Goal: Entertainment & Leisure: Consume media (video, audio)

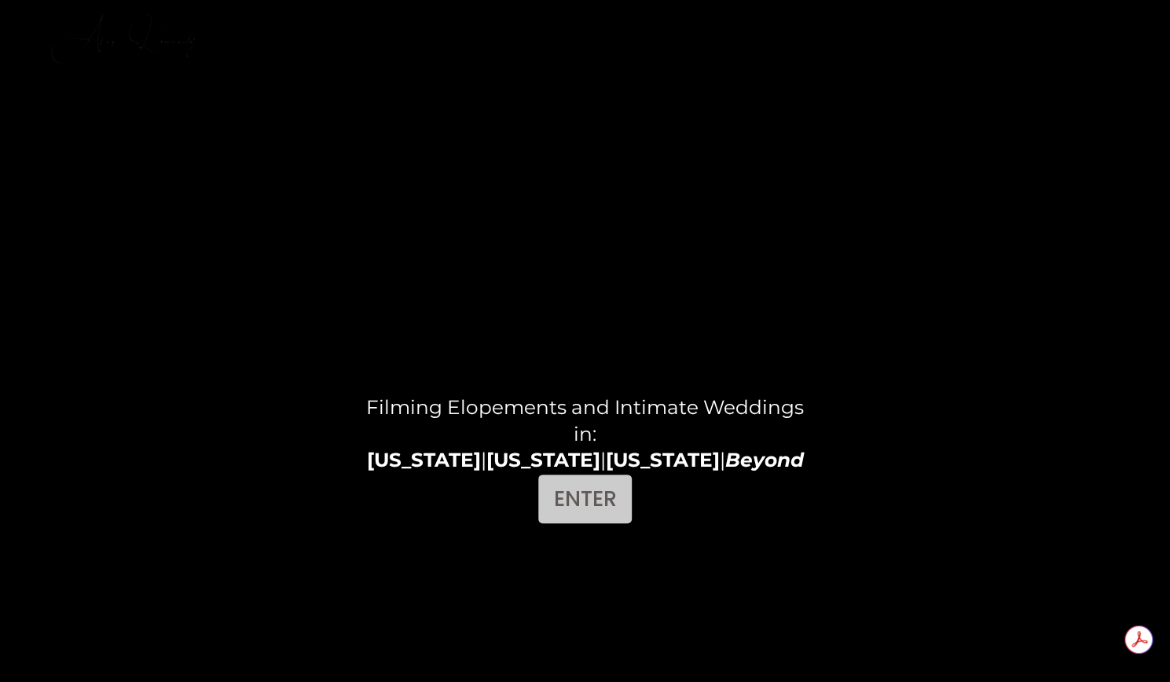
click at [589, 510] on link "ENTER" at bounding box center [584, 499] width 93 height 49
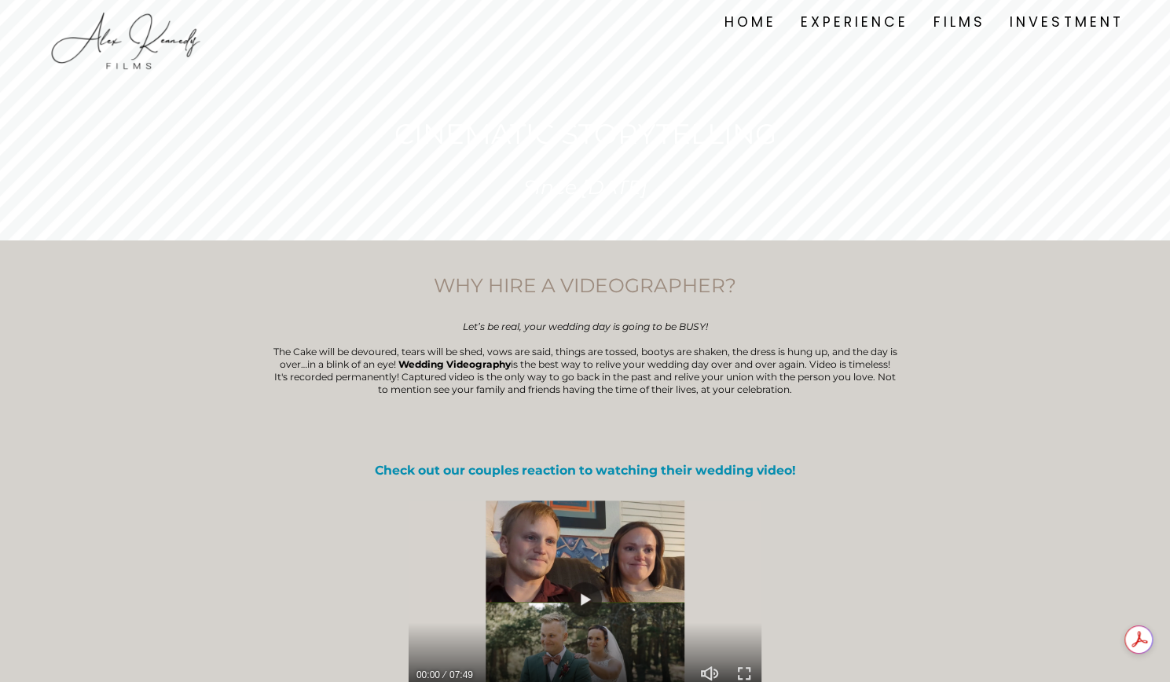
click at [854, 17] on link "EXPERIENCE" at bounding box center [855, 22] width 108 height 22
click at [941, 30] on link "FILMS" at bounding box center [959, 22] width 52 height 22
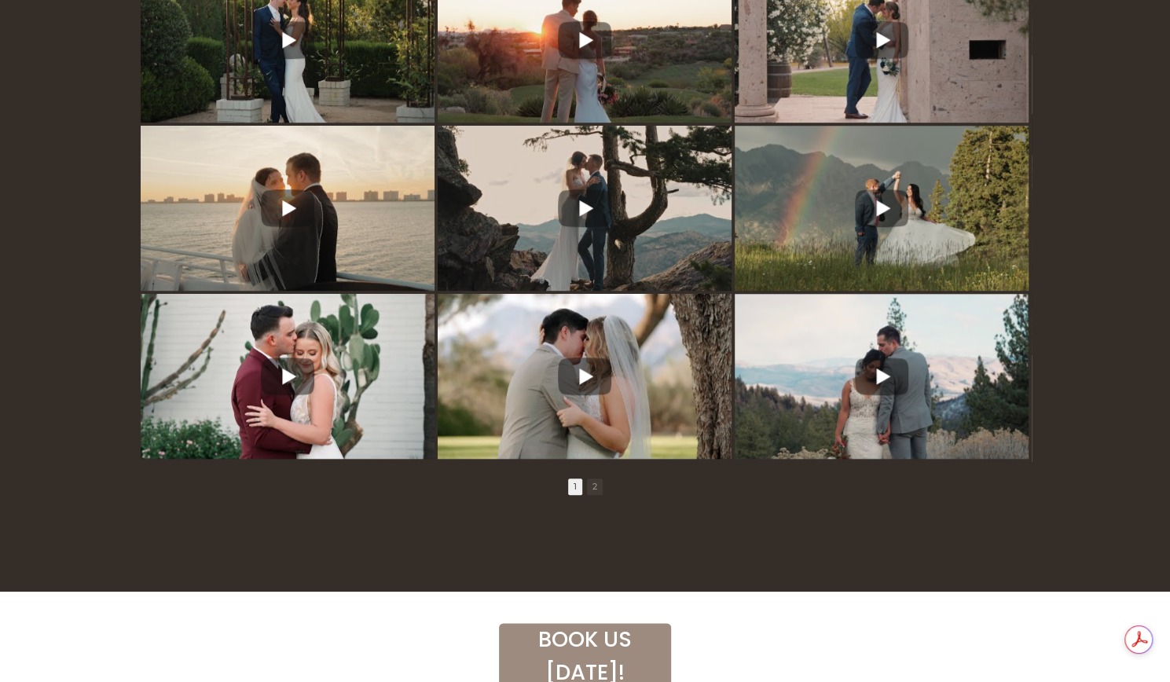
scroll to position [553, 0]
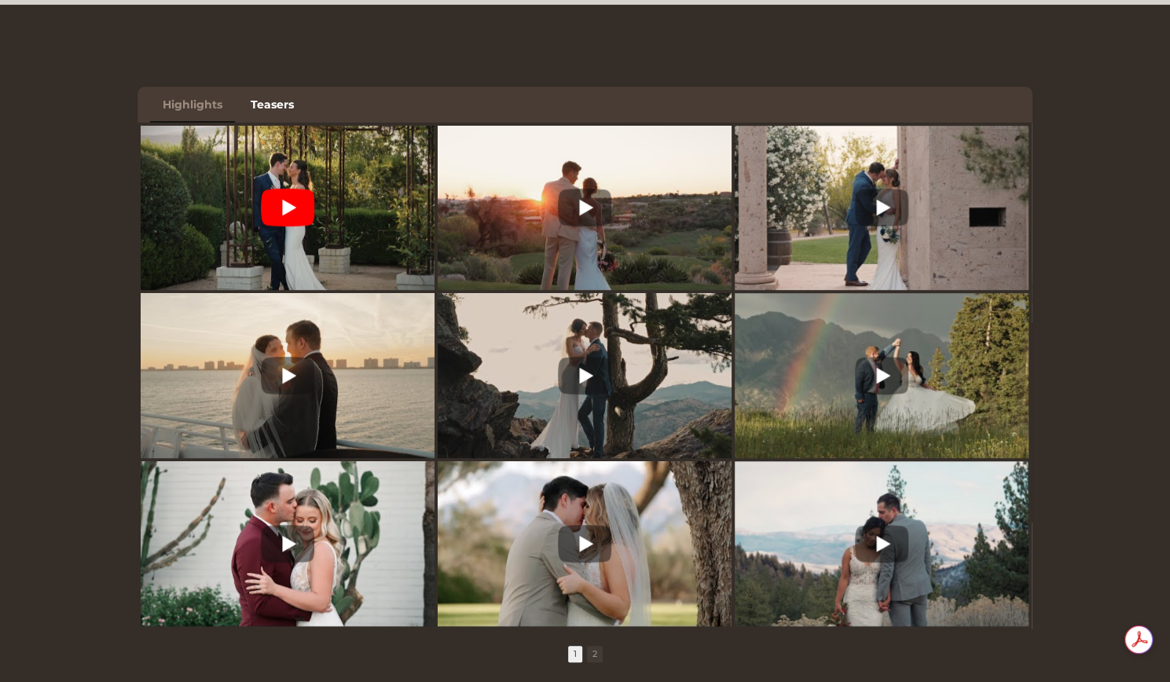
click at [381, 161] on img at bounding box center [288, 207] width 294 height 221
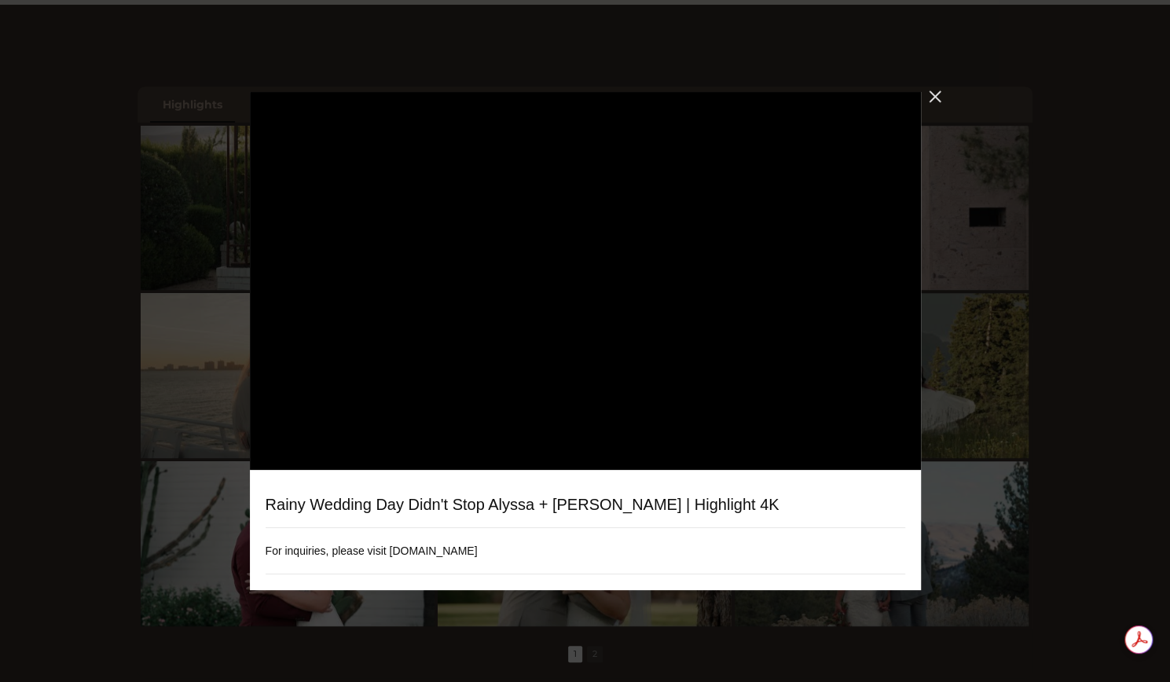
click at [935, 98] on div "Close" at bounding box center [935, 96] width 28 height 28
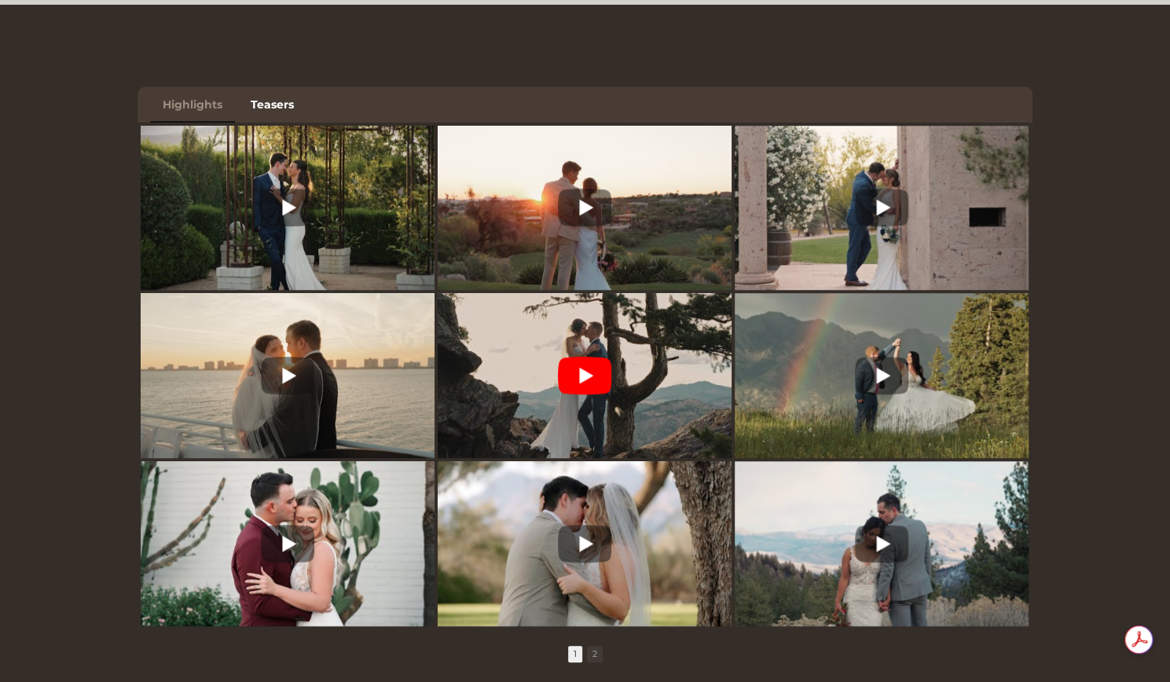
click at [602, 375] on icon at bounding box center [584, 376] width 53 height 38
